Goal: Task Accomplishment & Management: Manage account settings

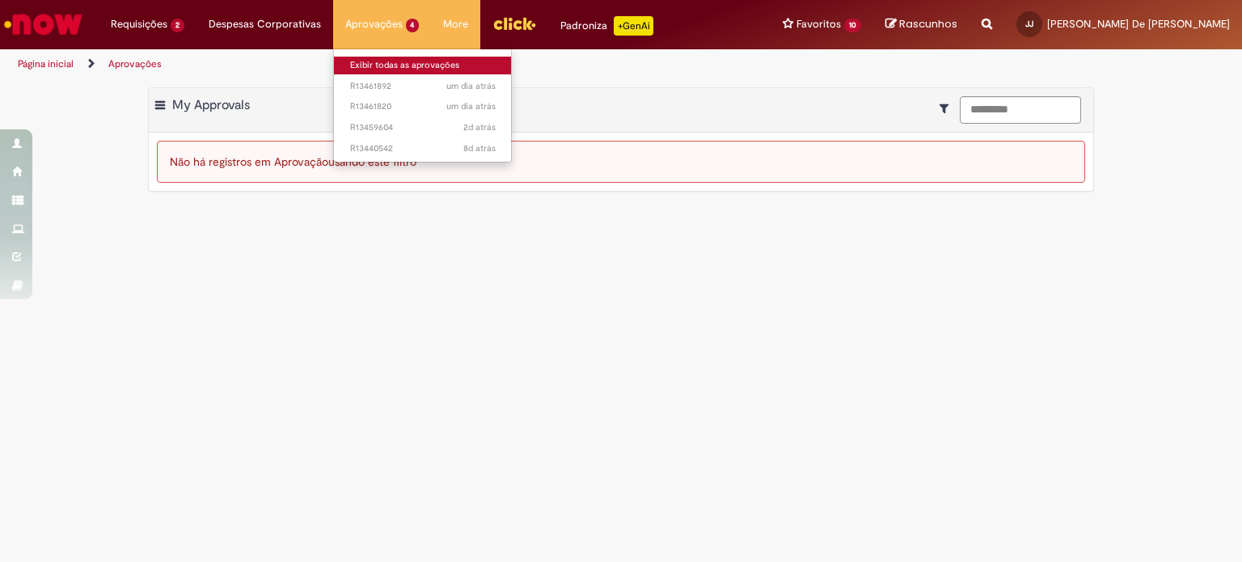
click at [366, 59] on link "Exibir todas as aprovações" at bounding box center [423, 66] width 178 height 18
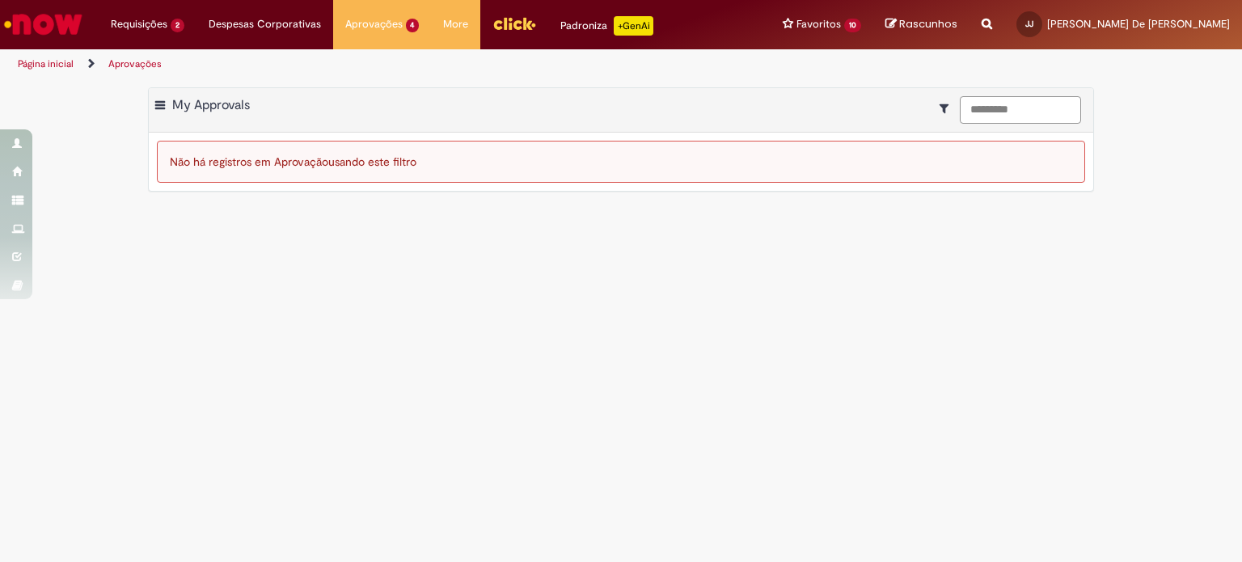
drag, startPoint x: 1032, startPoint y: 110, endPoint x: 799, endPoint y: 86, distance: 234.2
click at [847, 95] on div "Exportar como PDF Exportar como Excel Exportar como CSV My Approvals *********" at bounding box center [621, 110] width 945 height 44
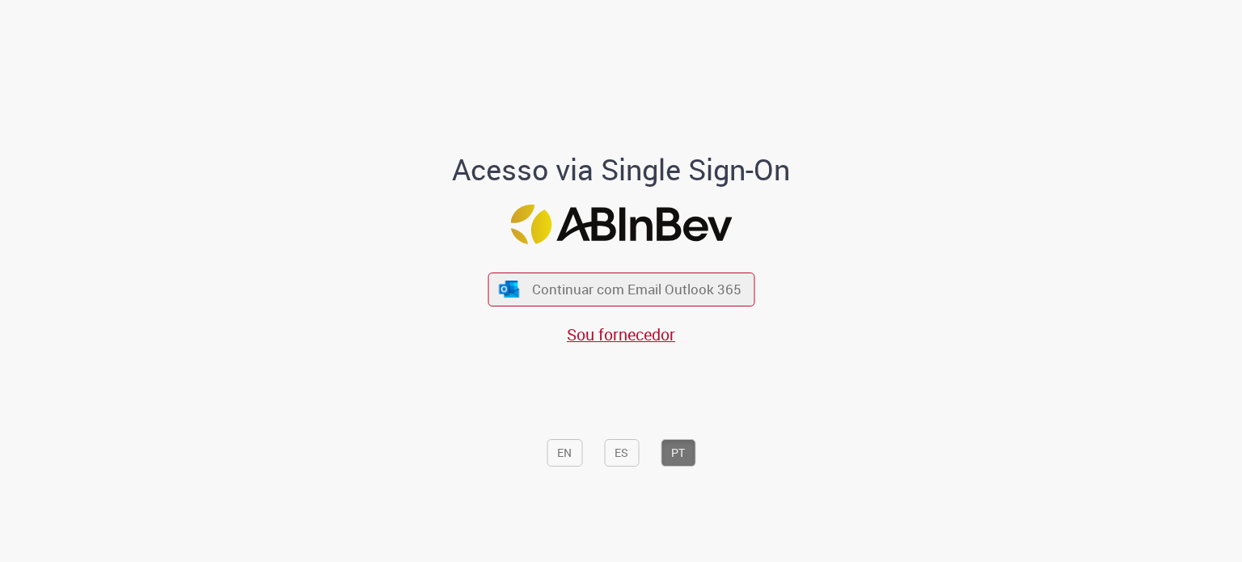
click at [564, 294] on span "Continuar com Email Outlook 365" at bounding box center [636, 289] width 209 height 19
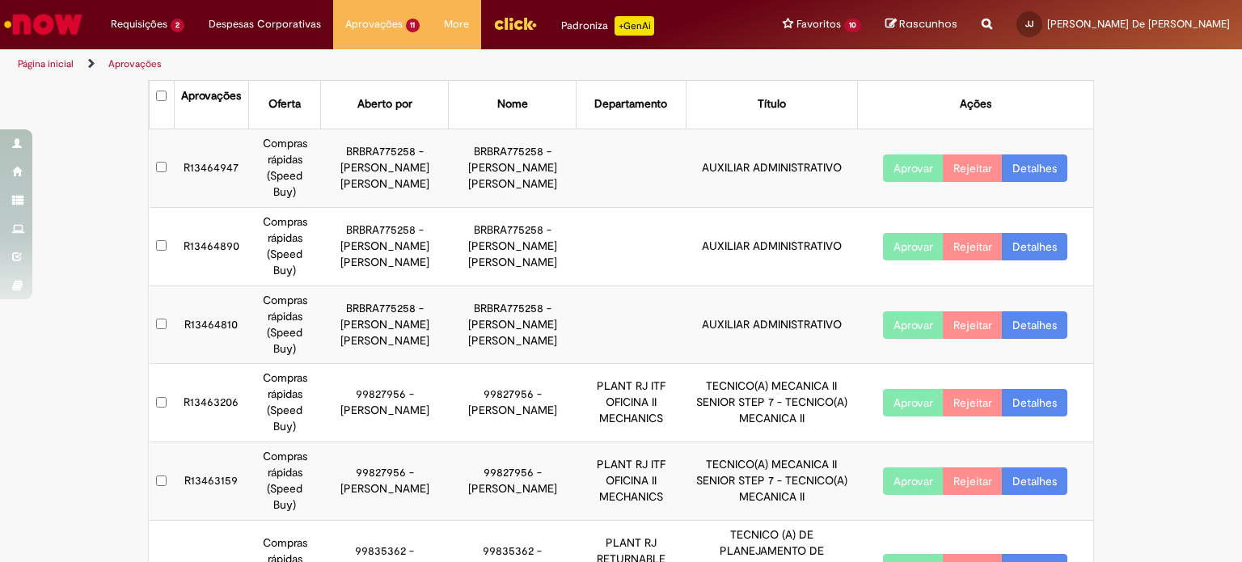
scroll to position [81, 0]
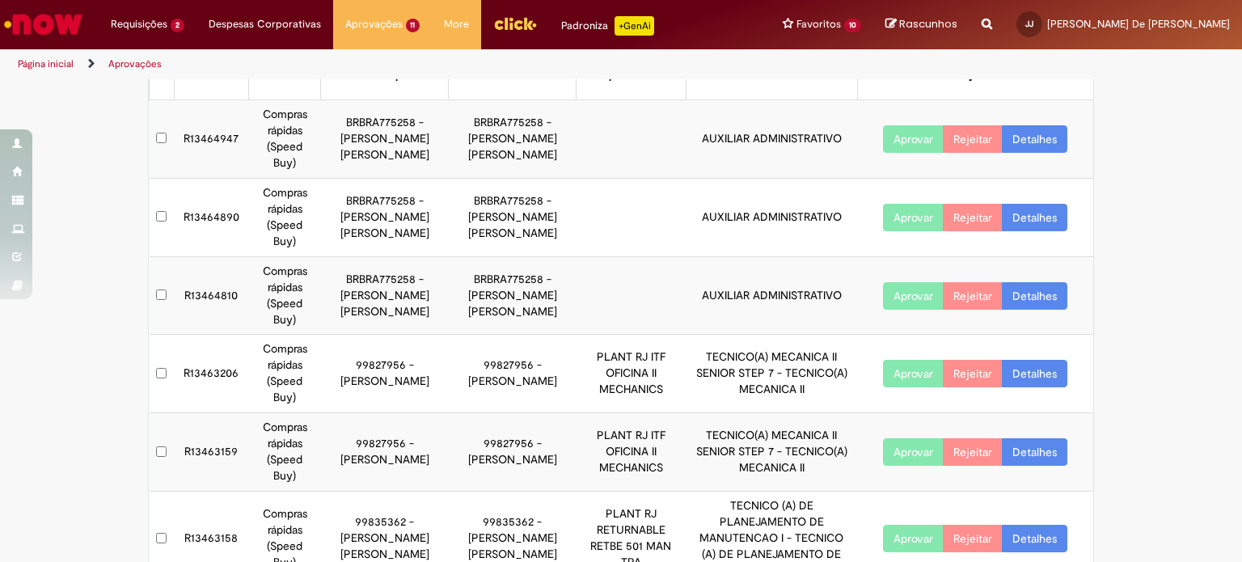
click at [906, 360] on button "Aprovar" at bounding box center [913, 373] width 61 height 27
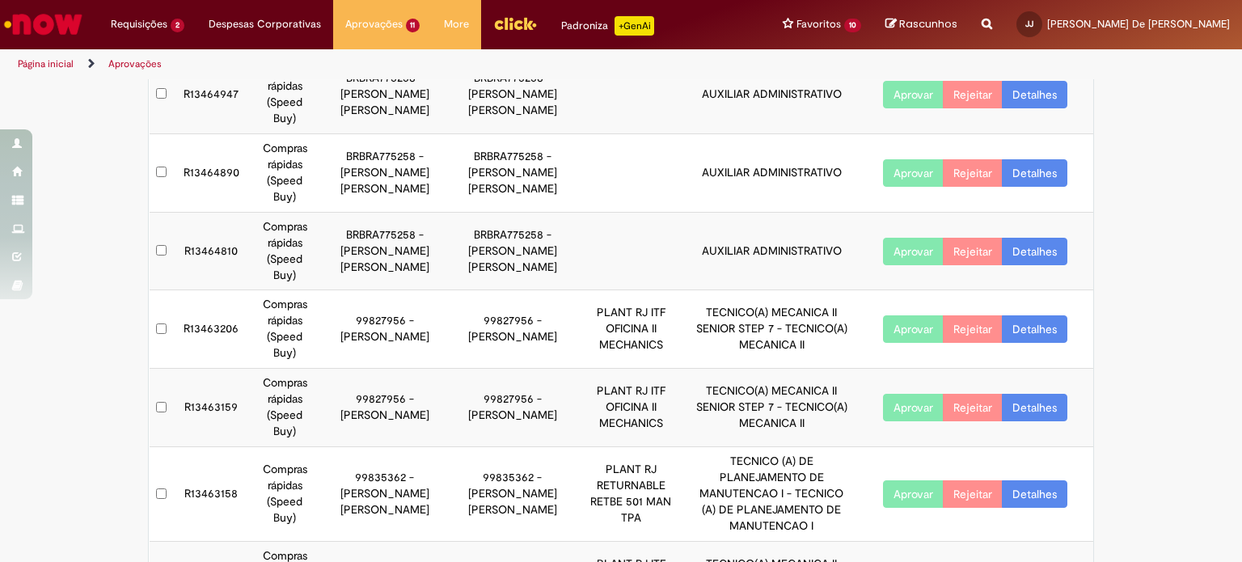
scroll to position [162, 0]
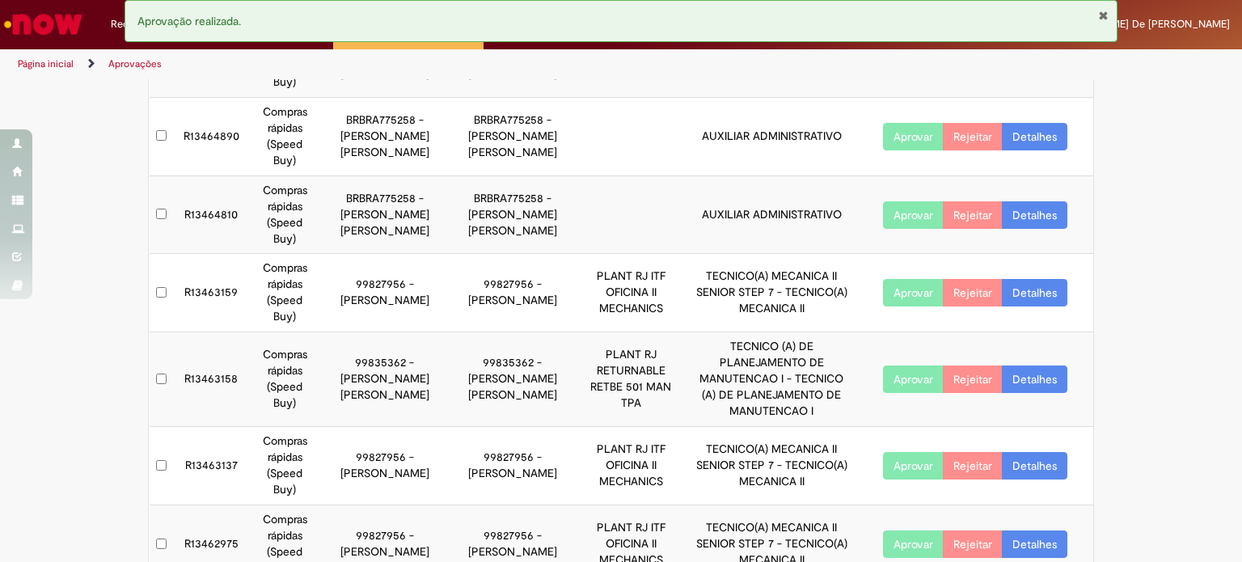
click at [901, 279] on button "Aprovar" at bounding box center [913, 292] width 61 height 27
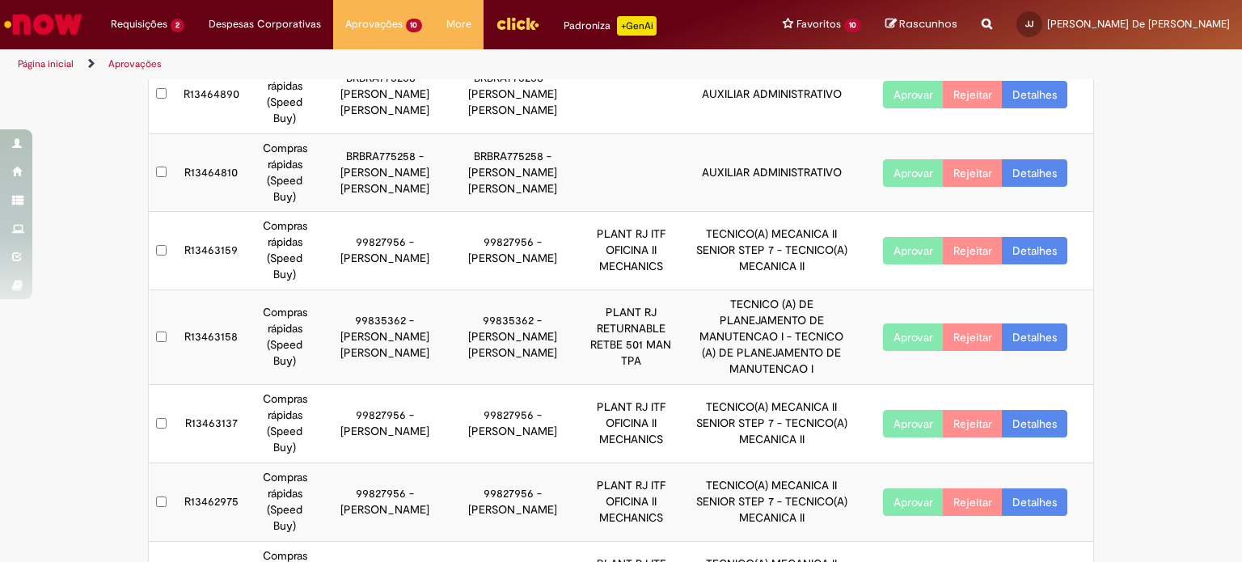
scroll to position [243, 0]
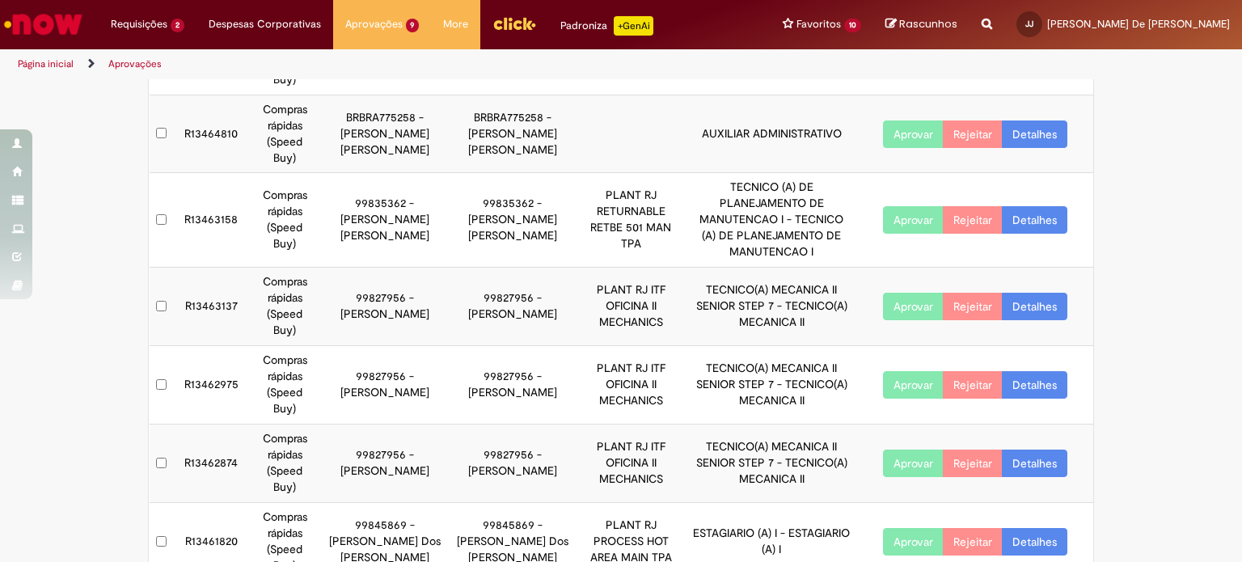
click at [894, 293] on button "Aprovar" at bounding box center [913, 306] width 61 height 27
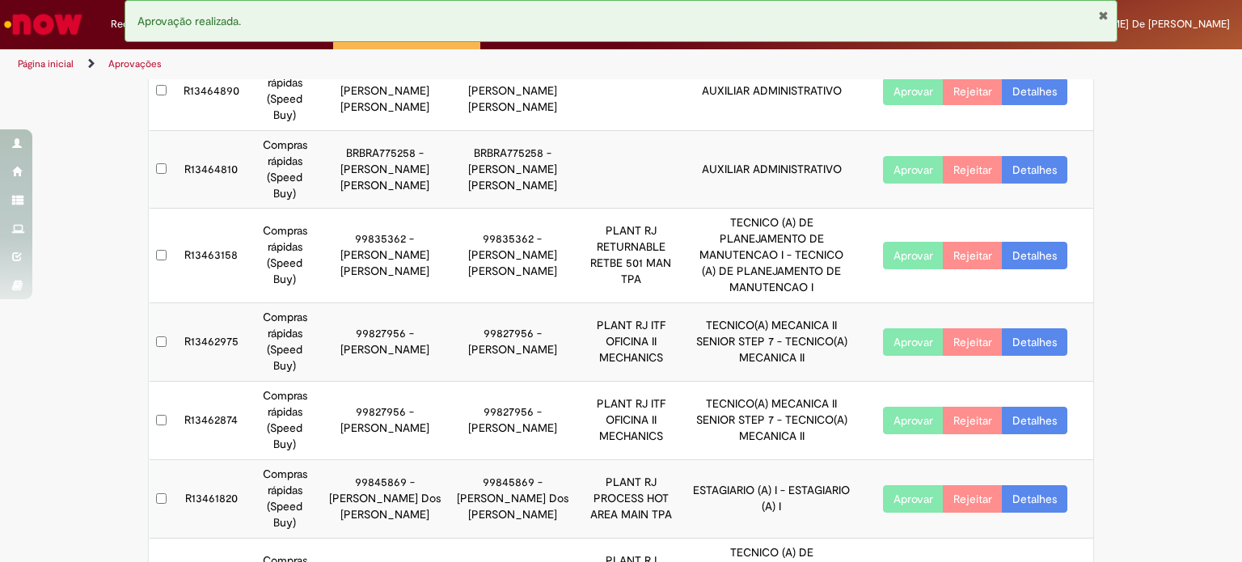
click at [899, 328] on button "Aprovar" at bounding box center [913, 341] width 61 height 27
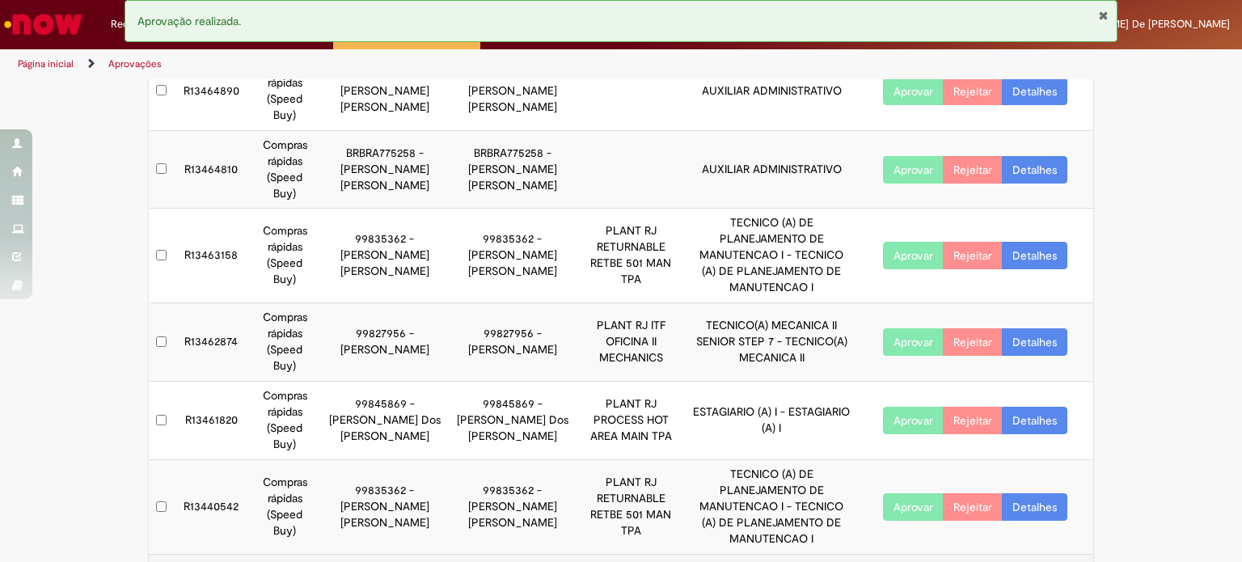
scroll to position [146, 0]
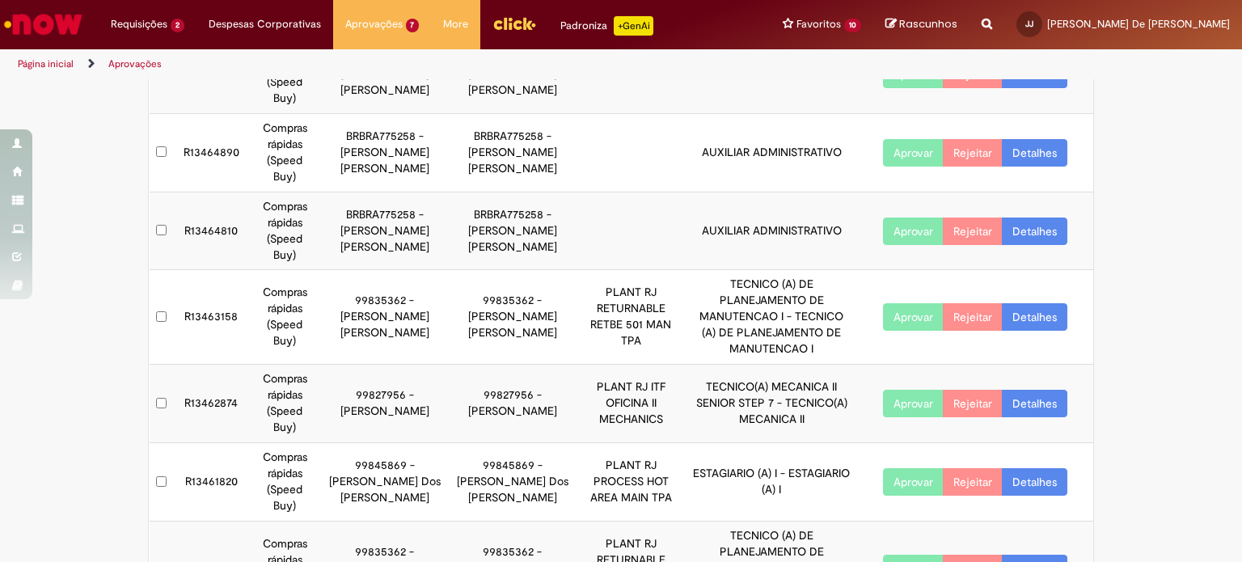
click at [912, 390] on button "Aprovar" at bounding box center [913, 403] width 61 height 27
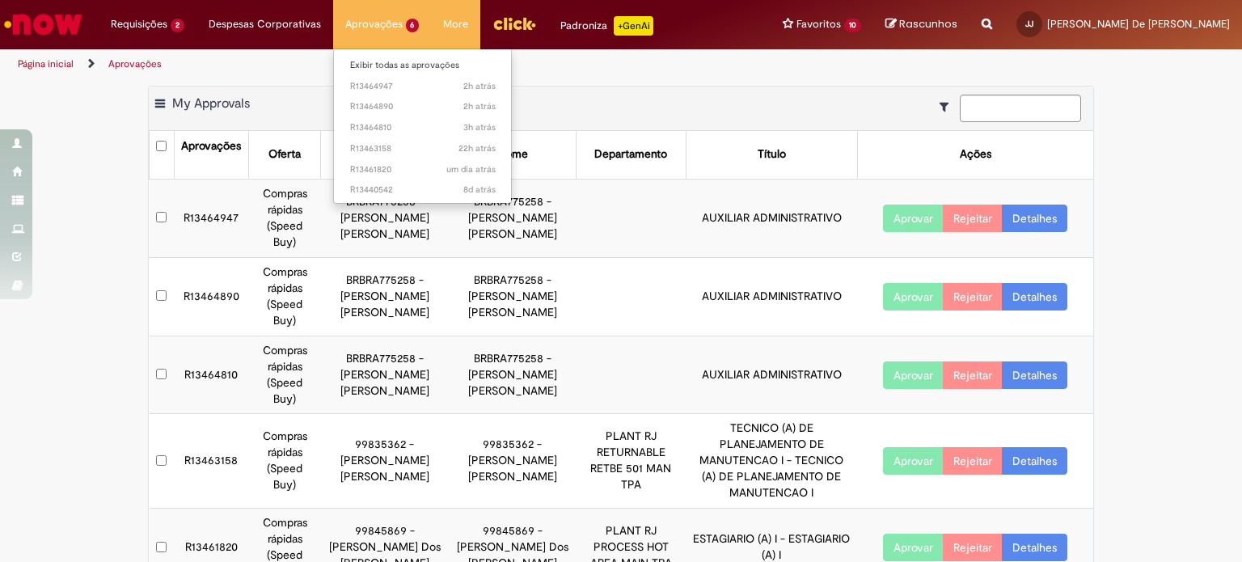
scroll to position [0, 0]
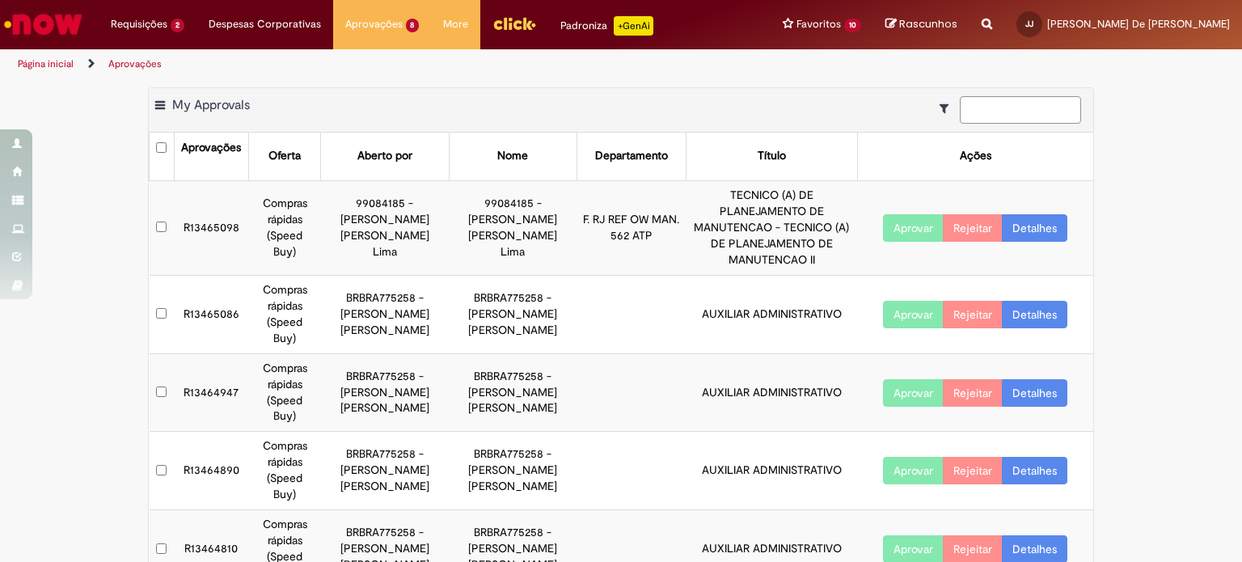
click at [987, 114] on input at bounding box center [1020, 109] width 121 height 27
paste input "*********"
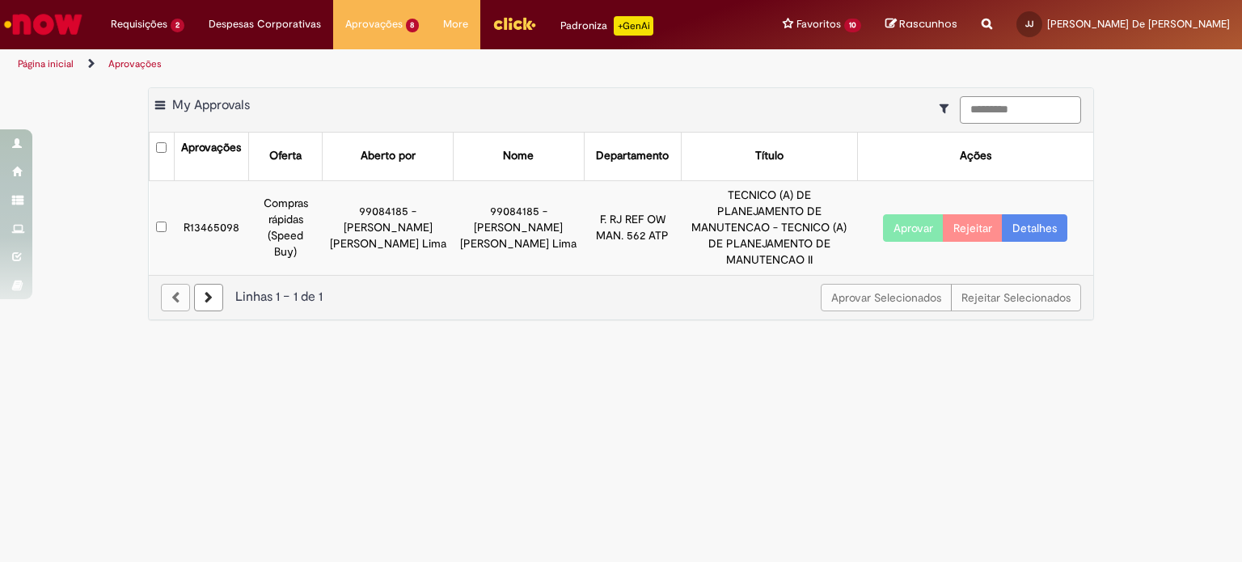
type input "*********"
click at [906, 214] on button "Aprovar" at bounding box center [913, 227] width 61 height 27
